Goal: Find specific page/section: Find specific page/section

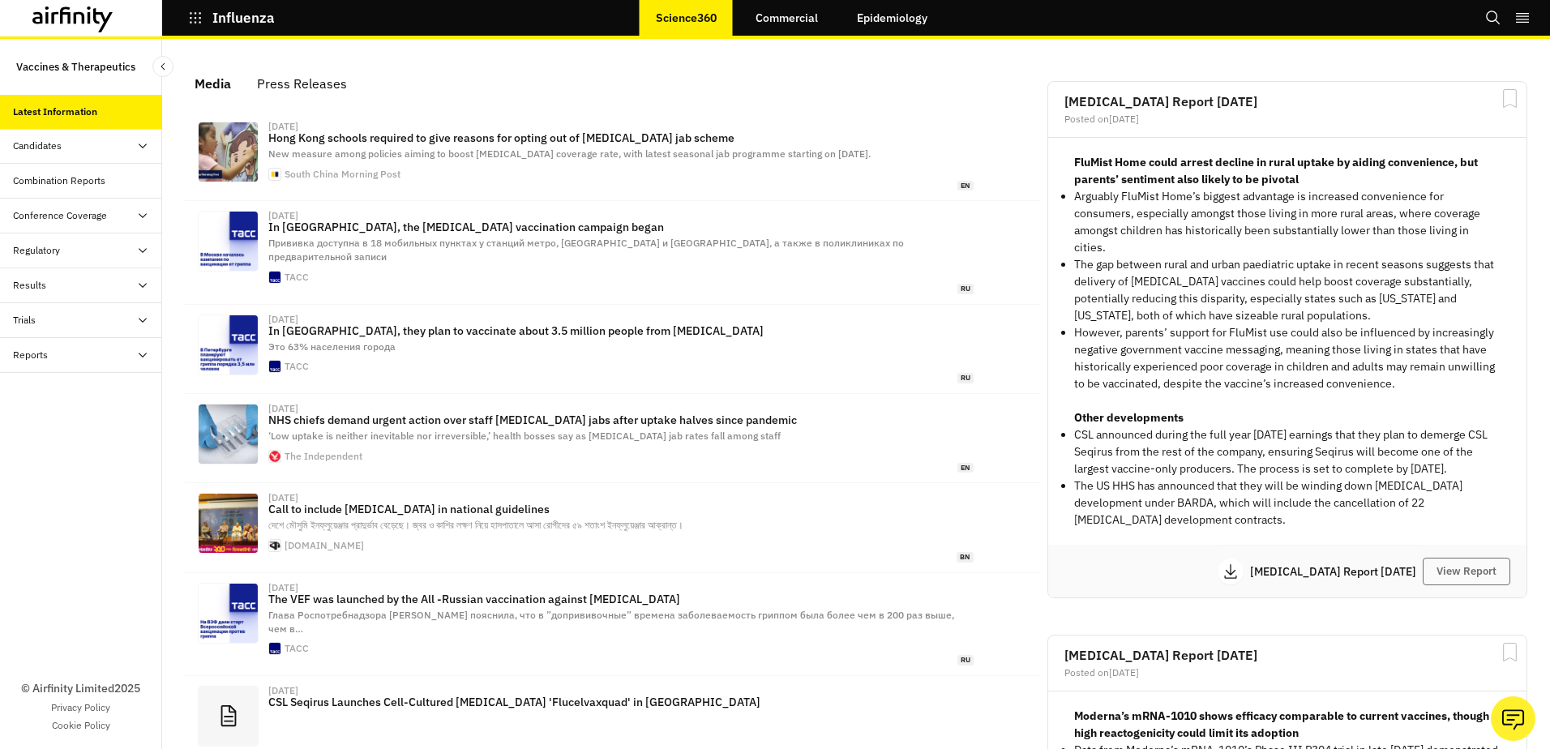
scroll to position [992, 474]
click at [49, 251] on div "Regulatory" at bounding box center [36, 250] width 47 height 15
click at [28, 290] on div "Table" at bounding box center [38, 285] width 24 height 15
